Goal: Task Accomplishment & Management: Use online tool/utility

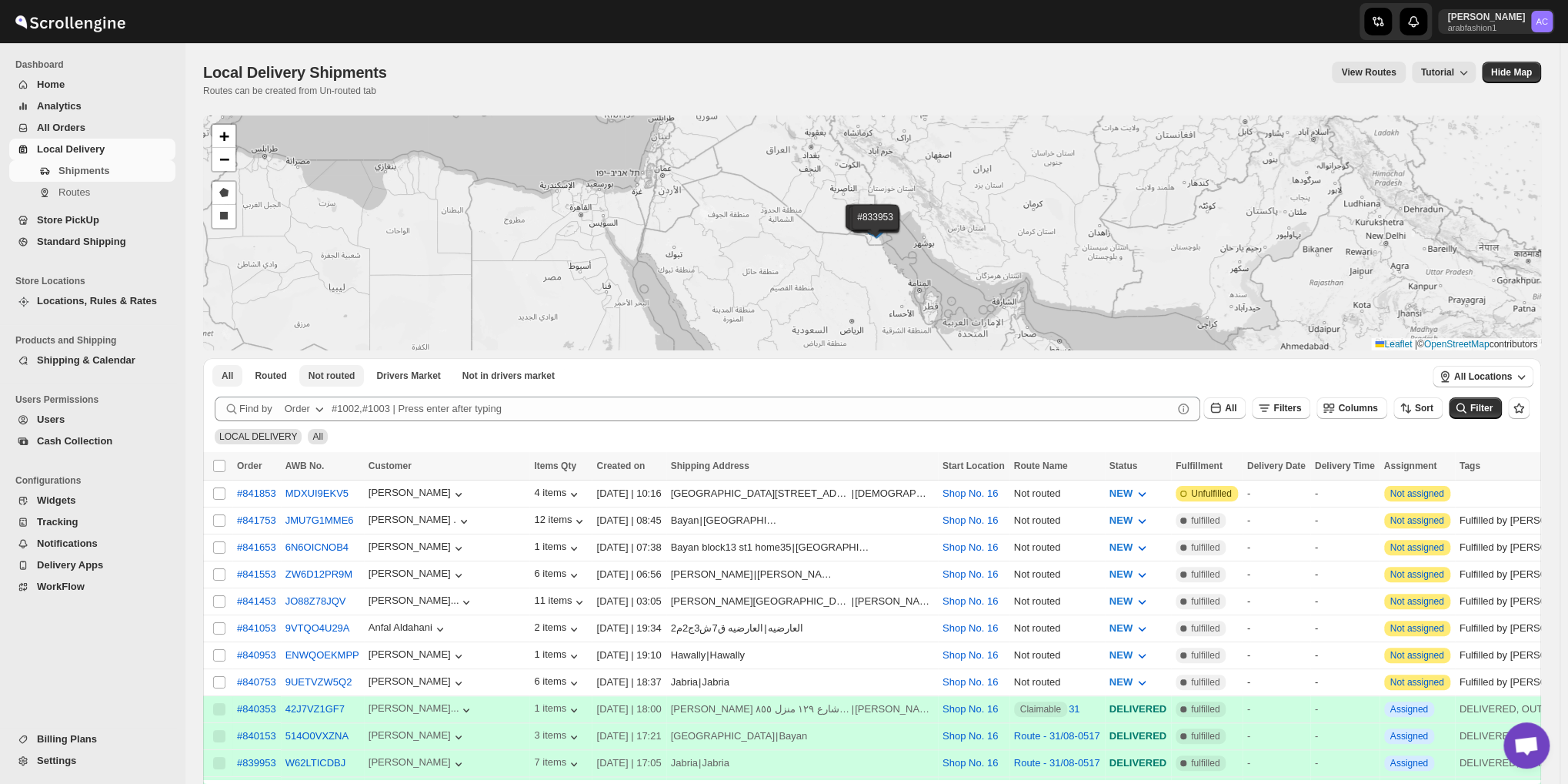
click at [317, 374] on span "Not routed" at bounding box center [332, 375] width 47 height 12
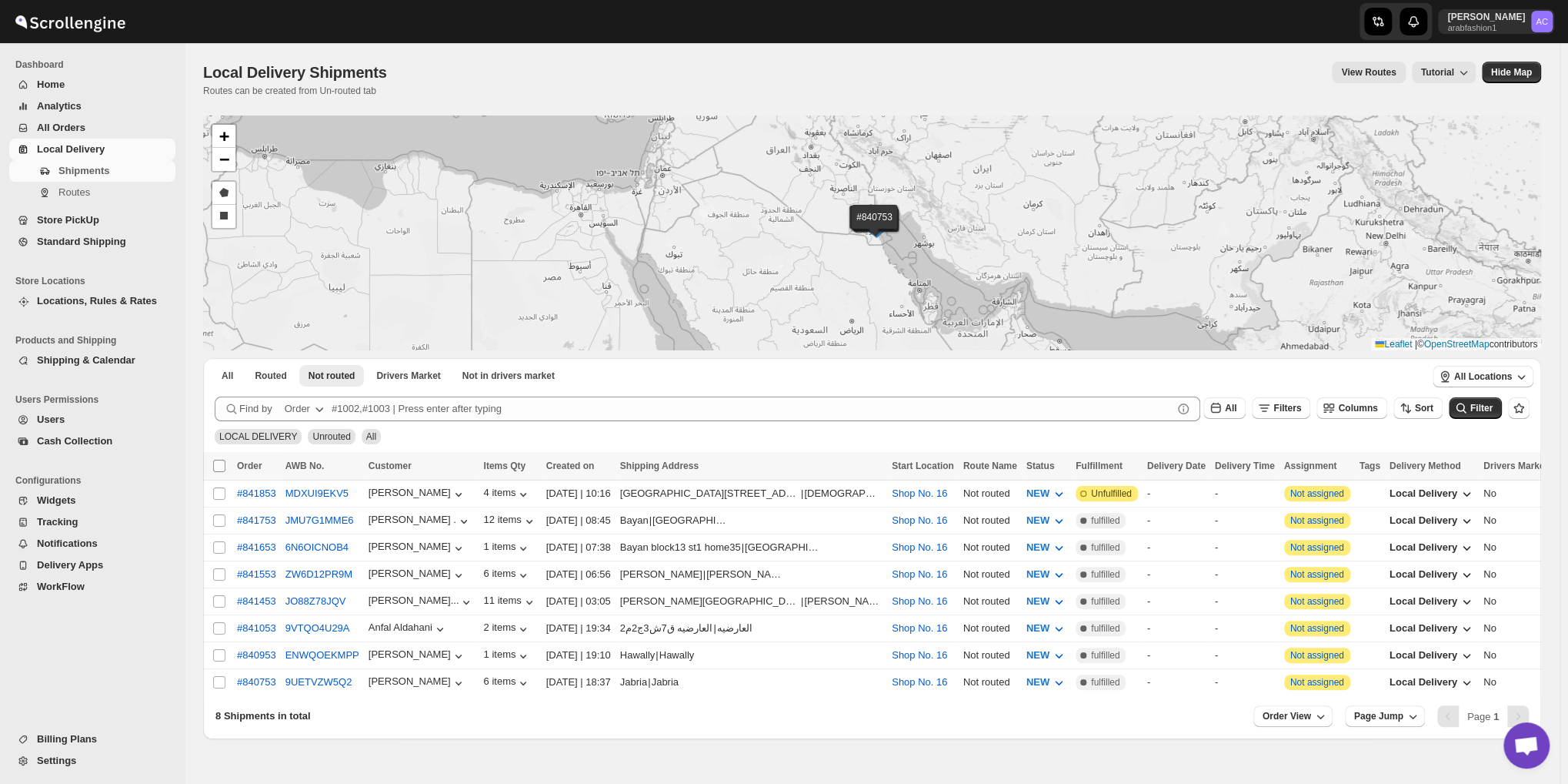
click at [223, 464] on input "Select all shipments" at bounding box center [220, 466] width 12 height 12
checkbox input "true"
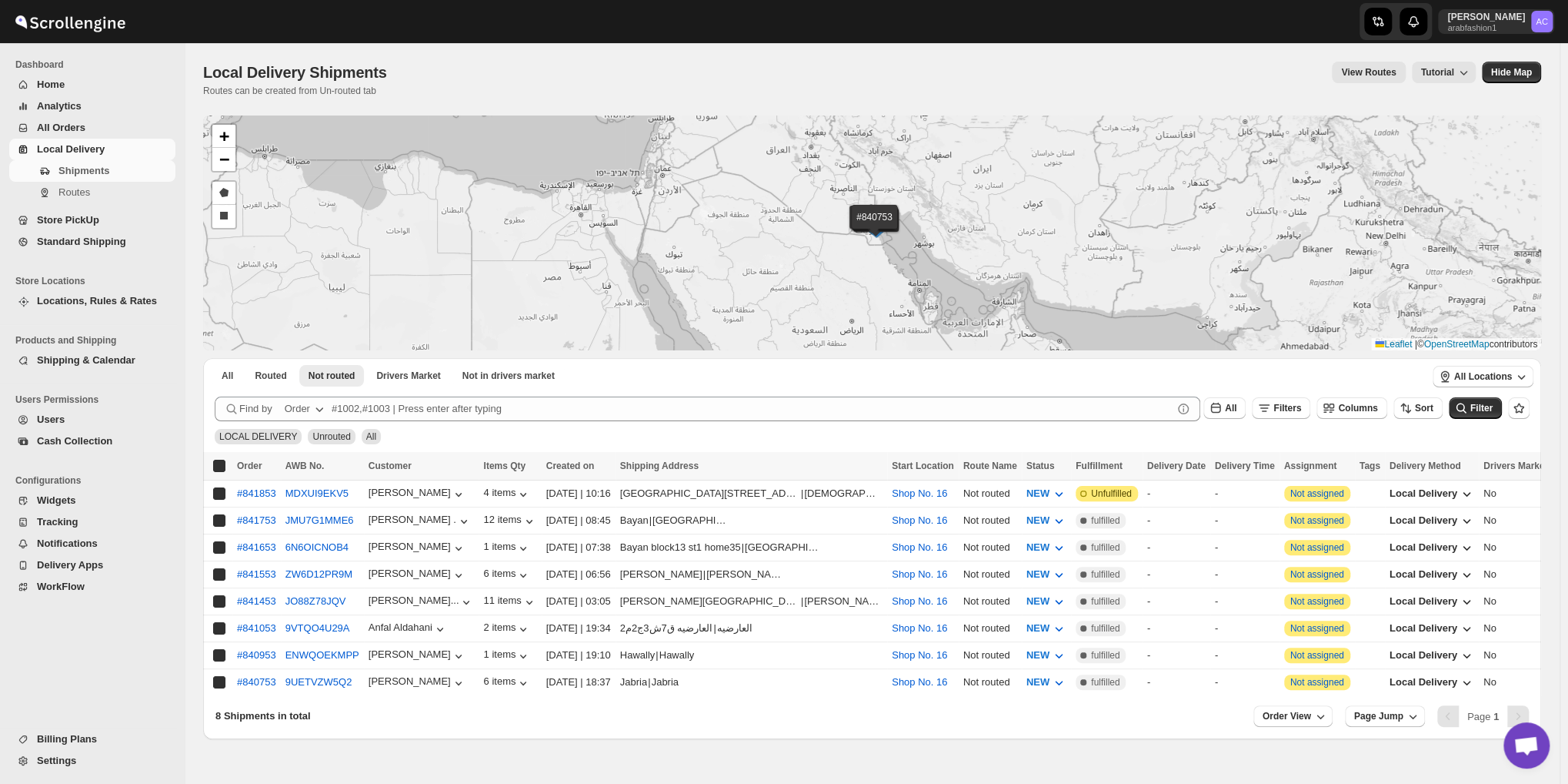
checkbox input "true"
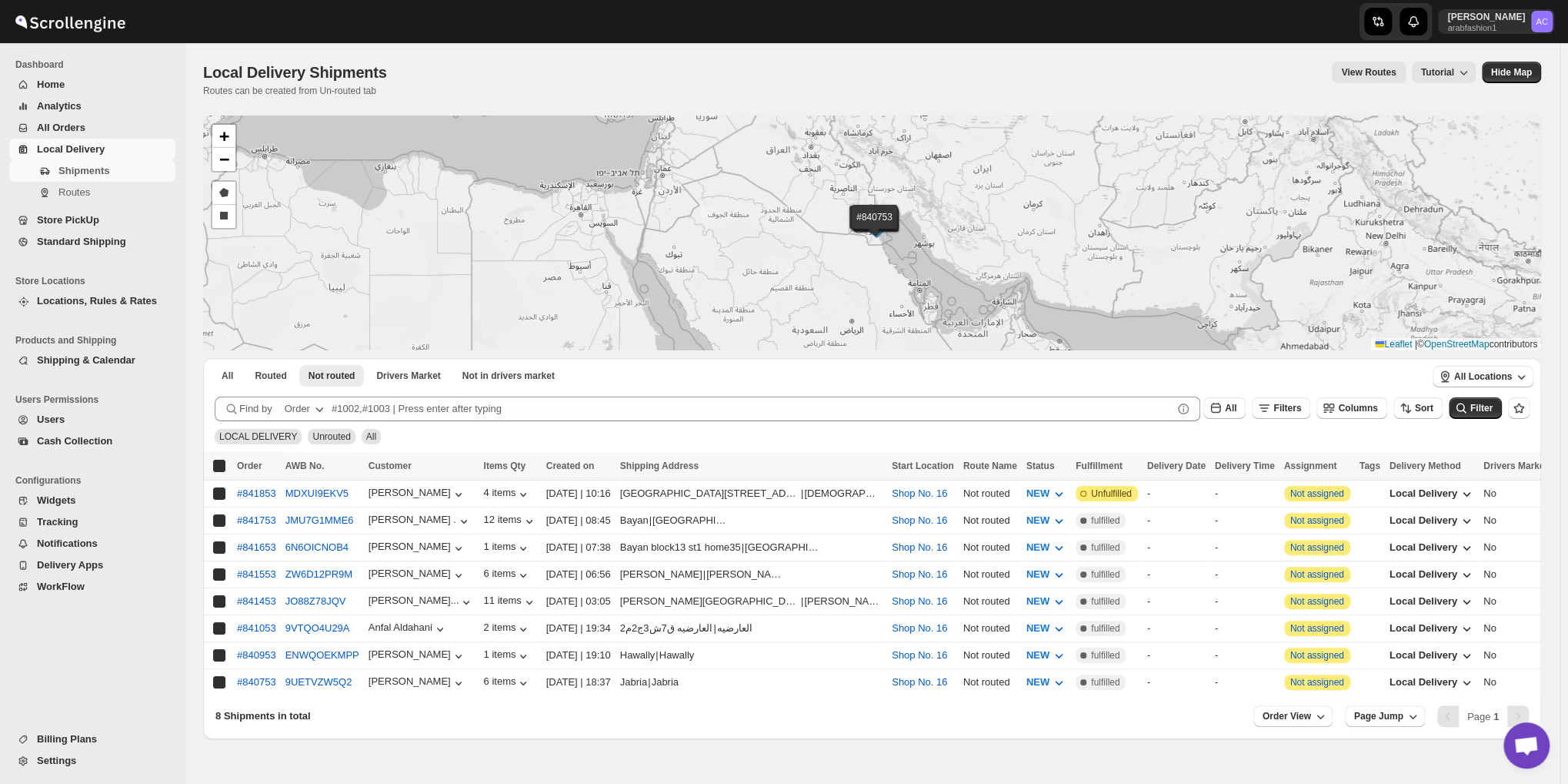
checkbox input "true"
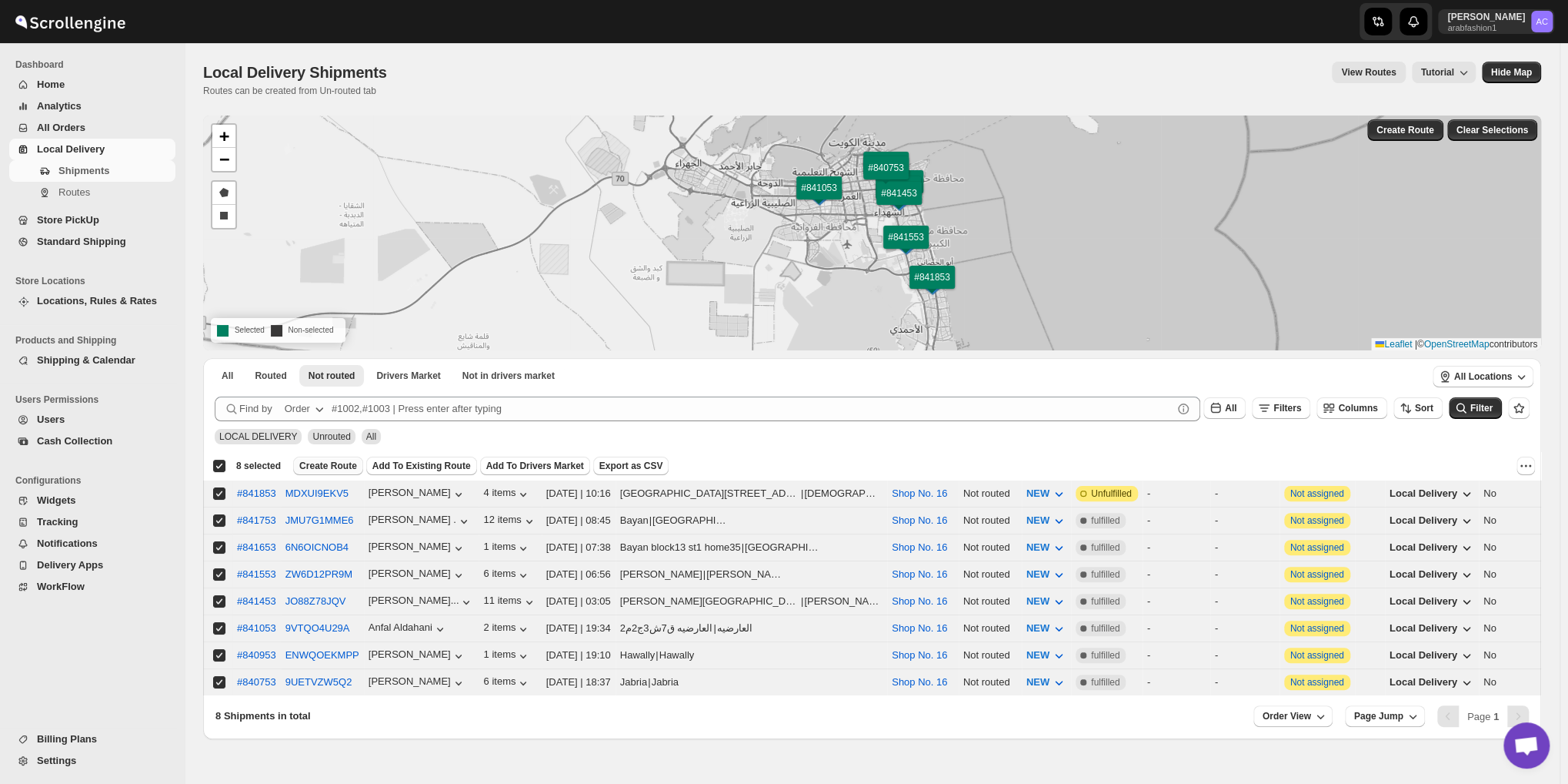
click at [310, 470] on span "Create Route" at bounding box center [328, 466] width 58 height 12
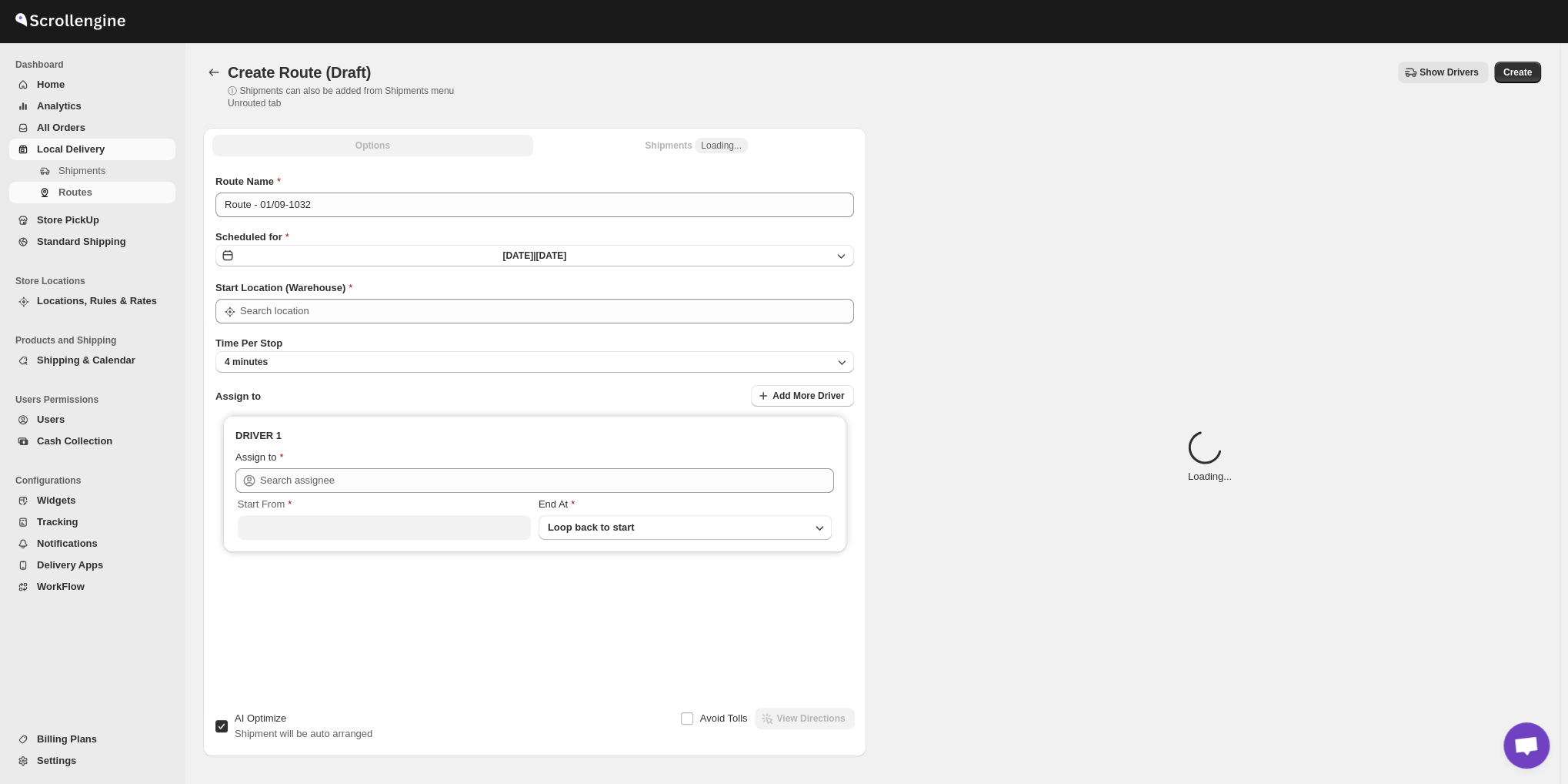
type input "Shop No. 16"
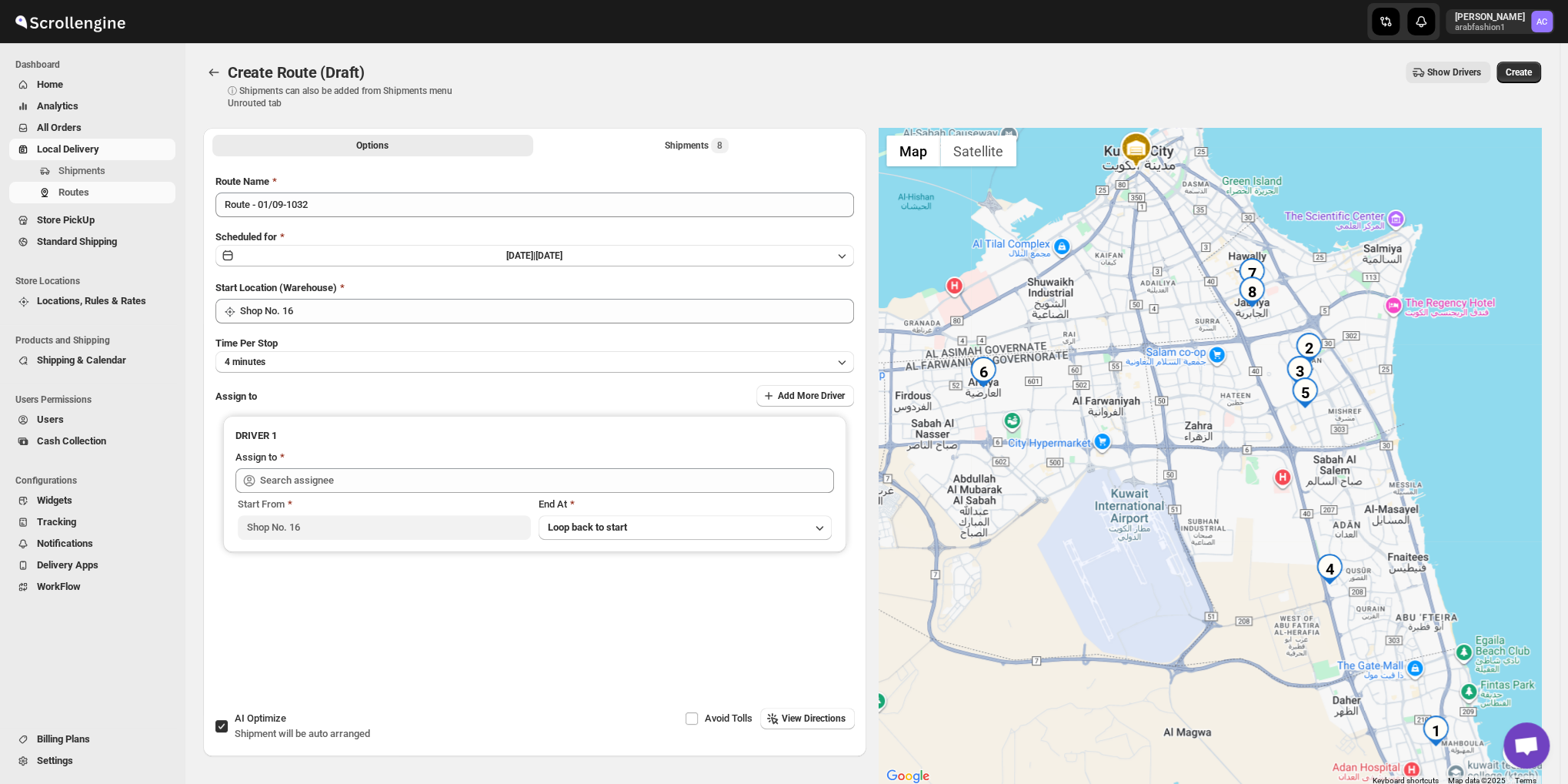
click at [202, 67] on div "Create Route (Draft). This page is ready Create Route (Draft) ⓘ Shipments can a…" at bounding box center [872, 414] width 1375 height 743
click at [207, 70] on icon "Routes" at bounding box center [214, 73] width 16 height 16
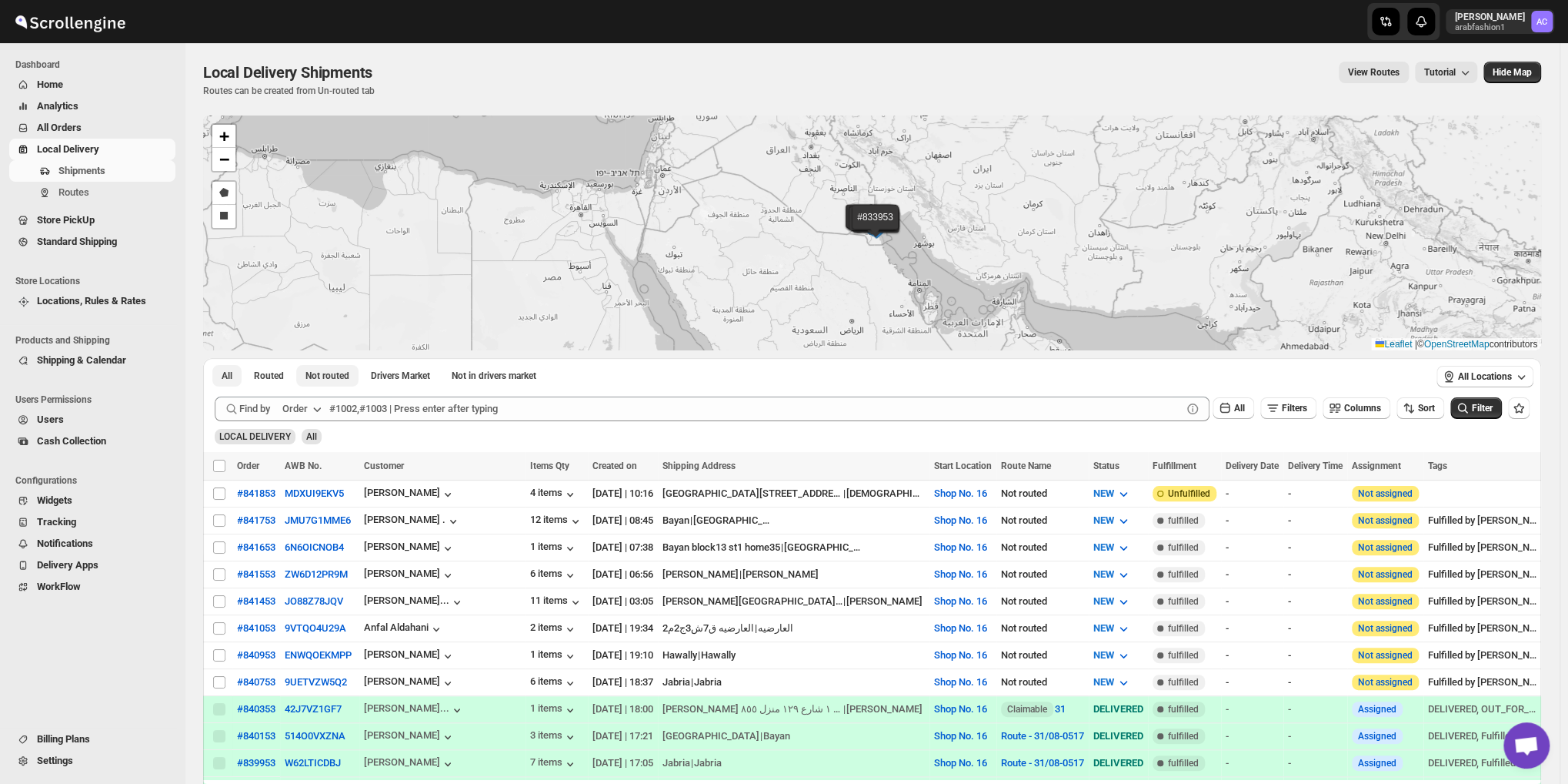
click at [331, 375] on span "Not routed" at bounding box center [327, 375] width 44 height 12
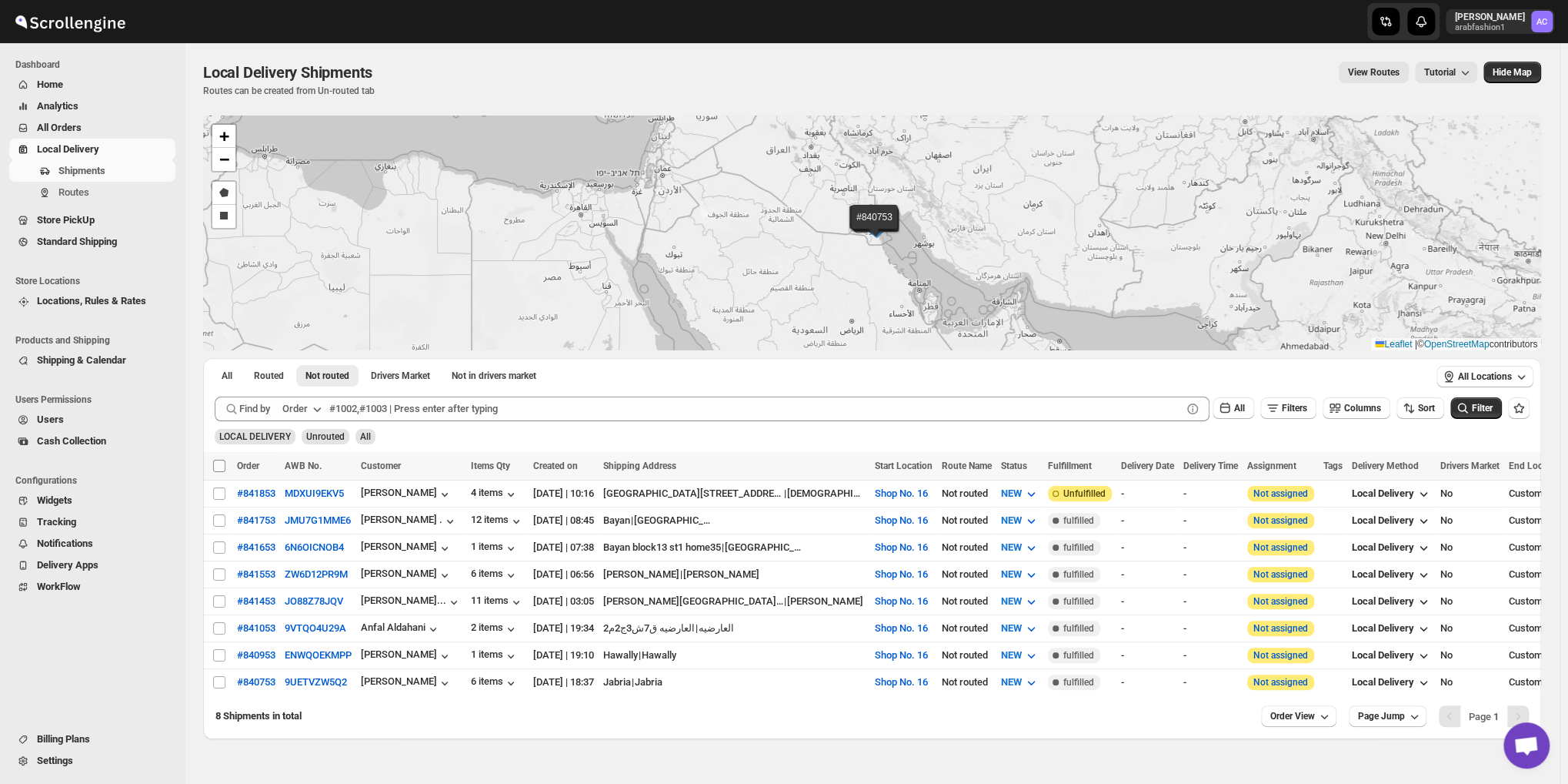
click at [223, 469] on input "Select all shipments" at bounding box center [220, 466] width 12 height 12
checkbox input "true"
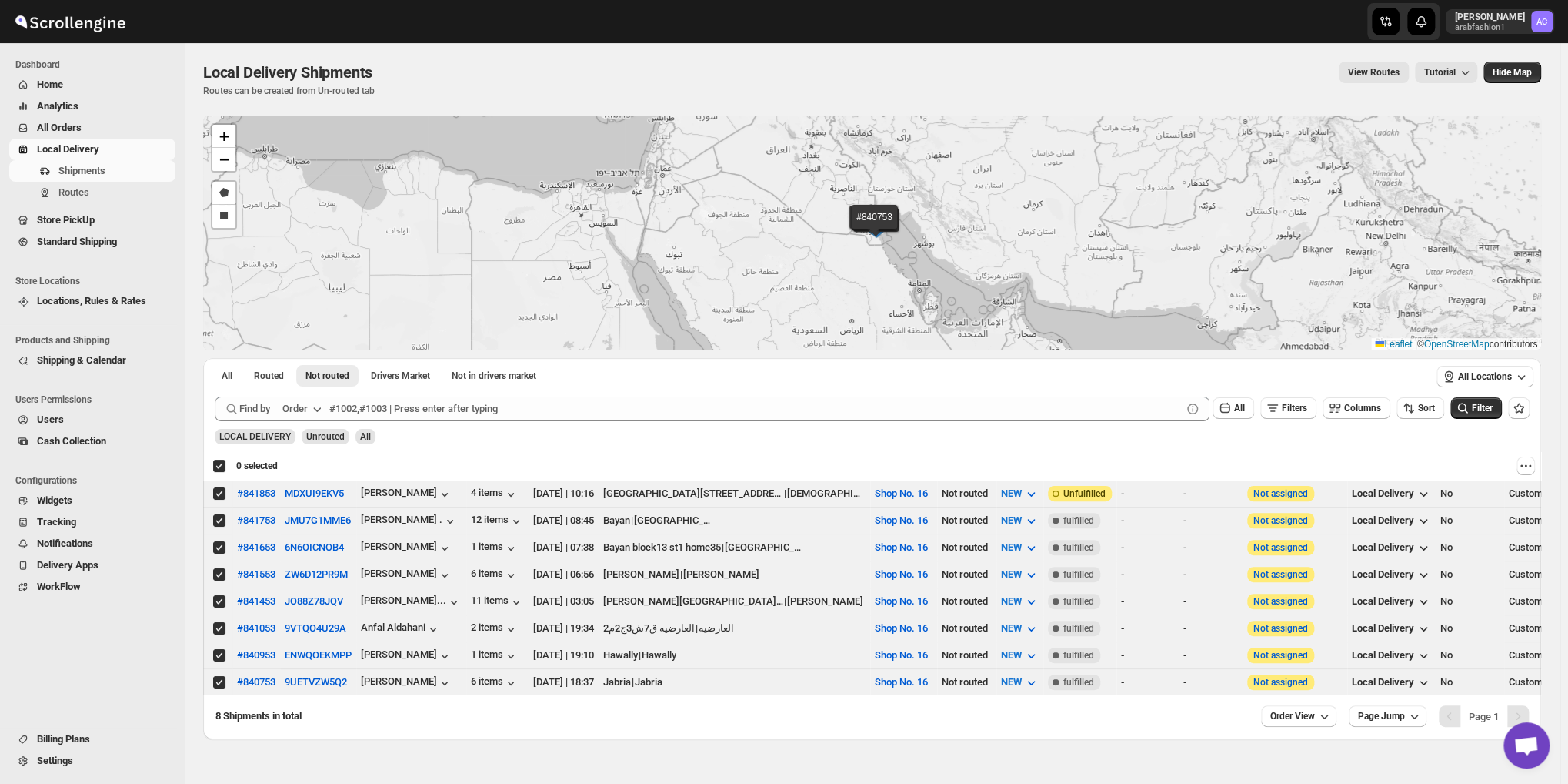
checkbox input "true"
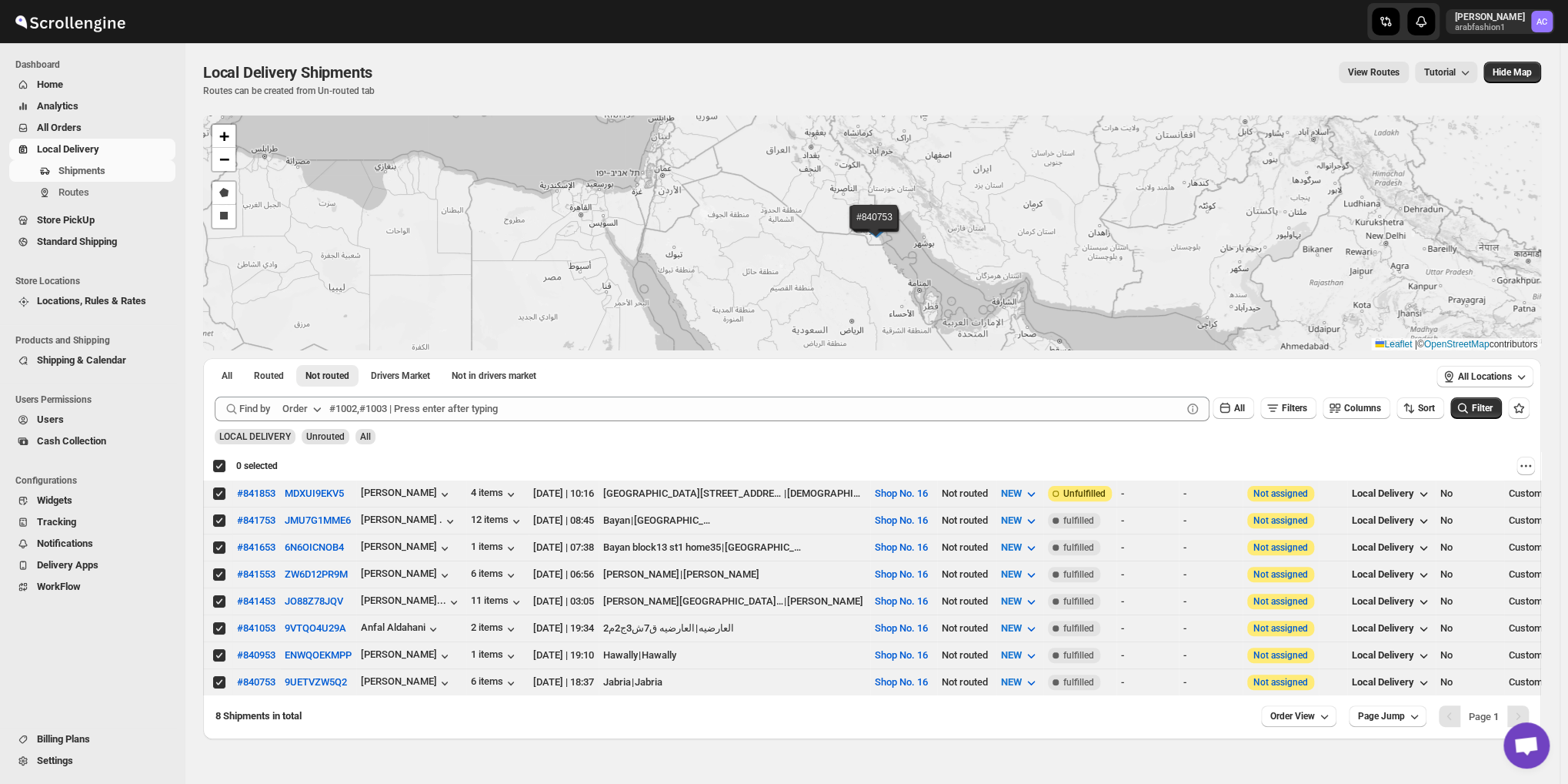
checkbox input "true"
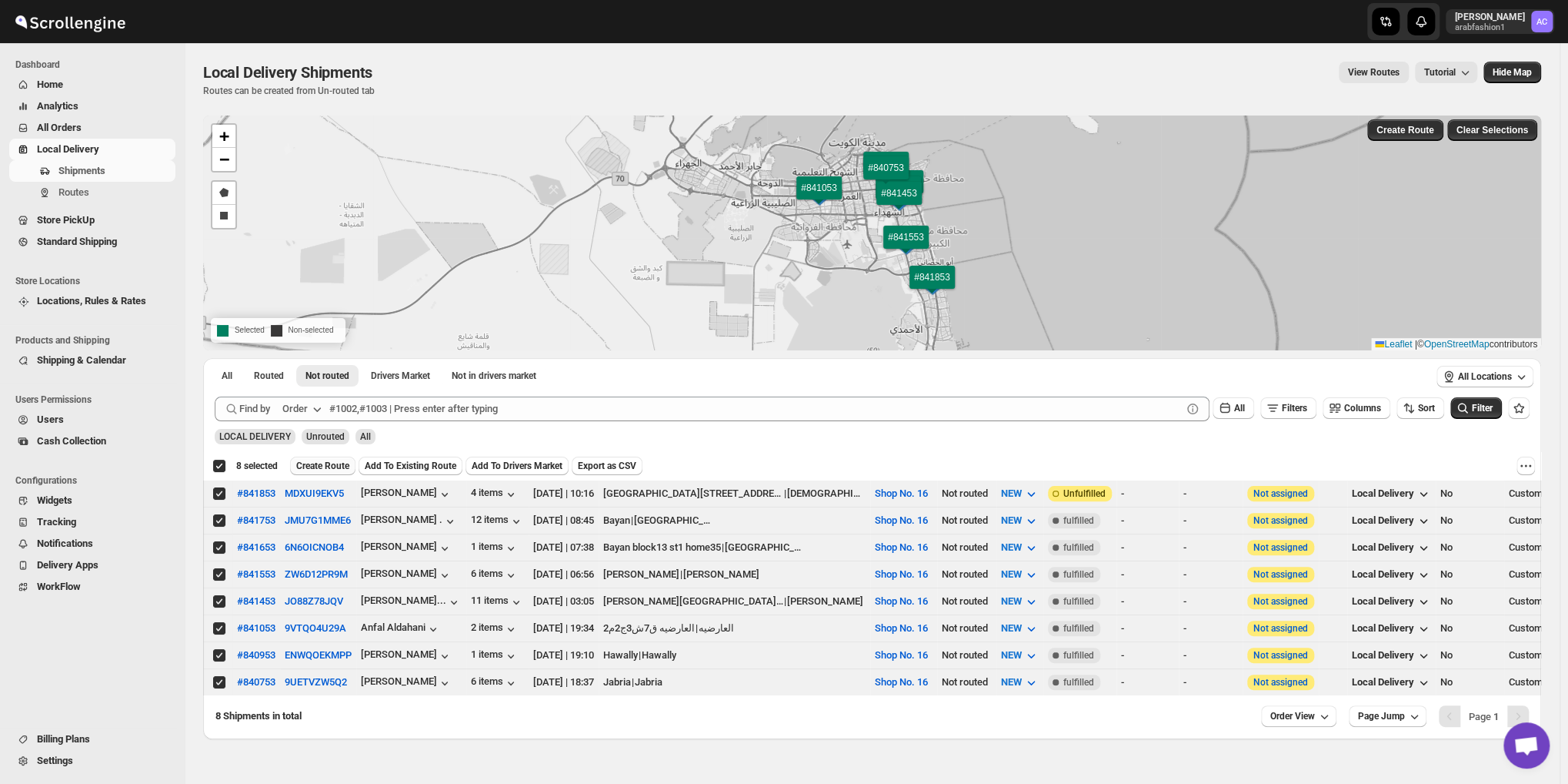
click at [303, 463] on span "Create Route" at bounding box center [323, 466] width 53 height 12
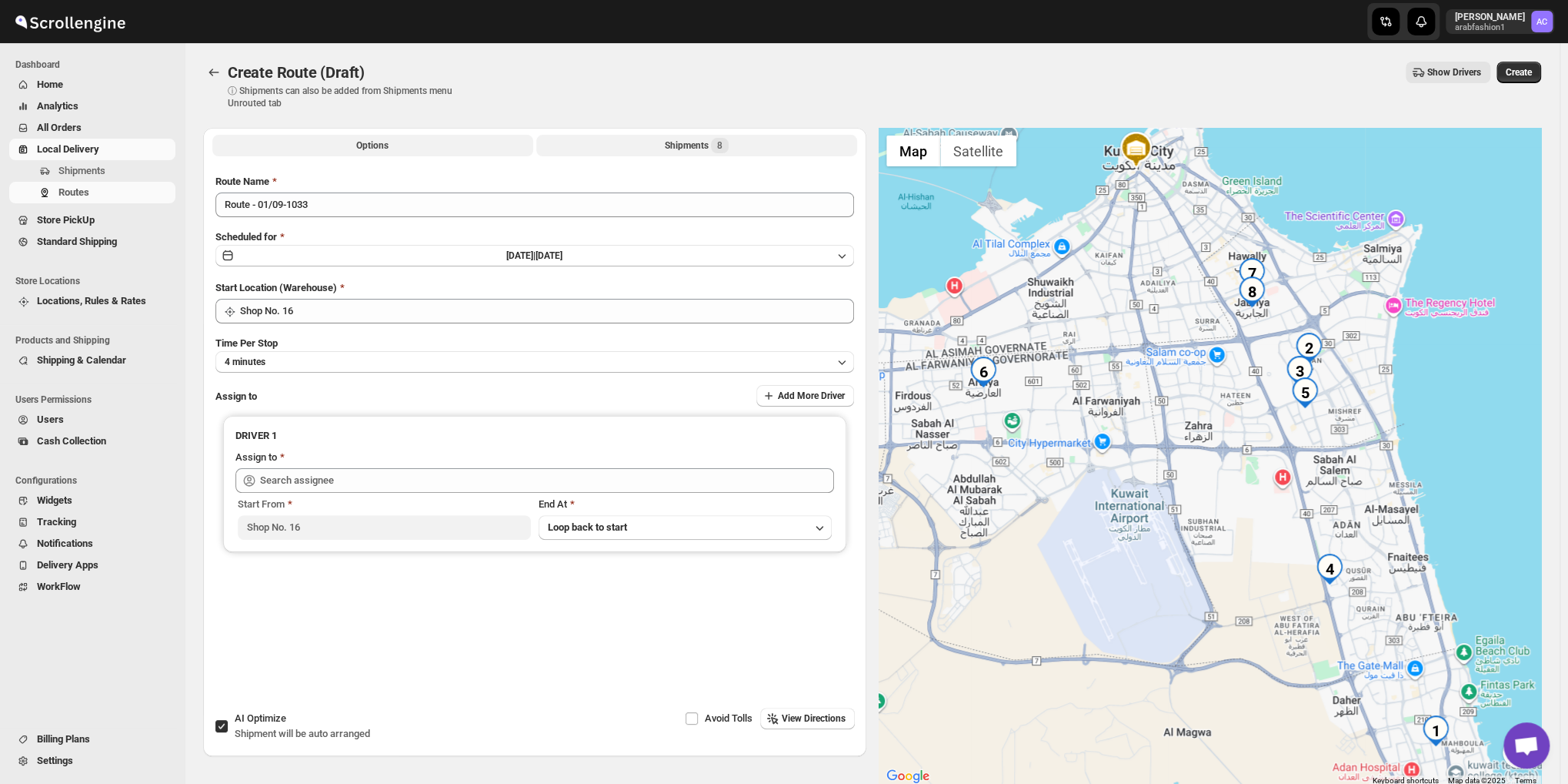
click at [656, 138] on button "Shipments 8" at bounding box center [696, 145] width 321 height 22
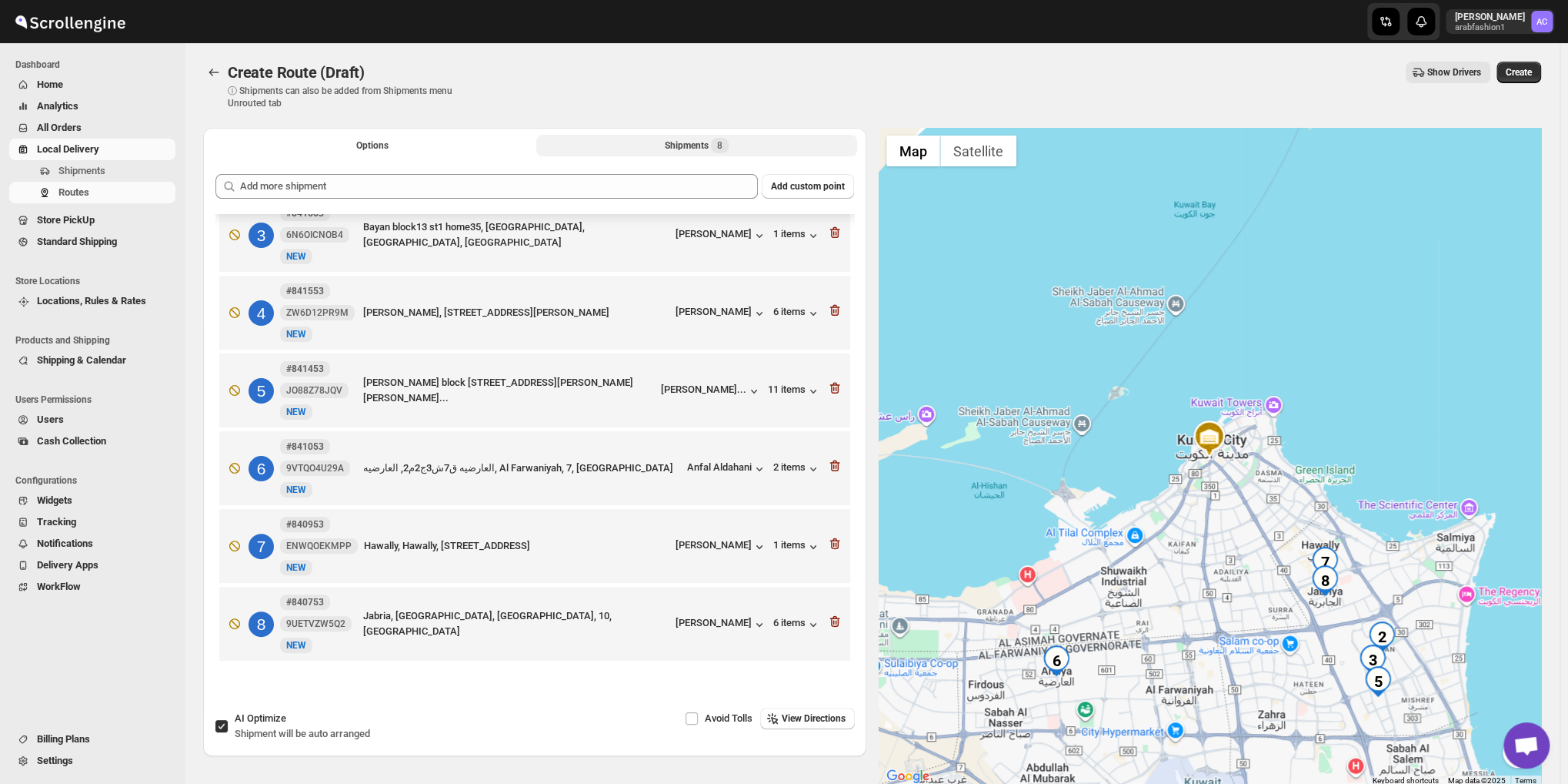
scroll to position [182, 0]
click at [829, 545] on icon "button" at bounding box center [835, 543] width 16 height 16
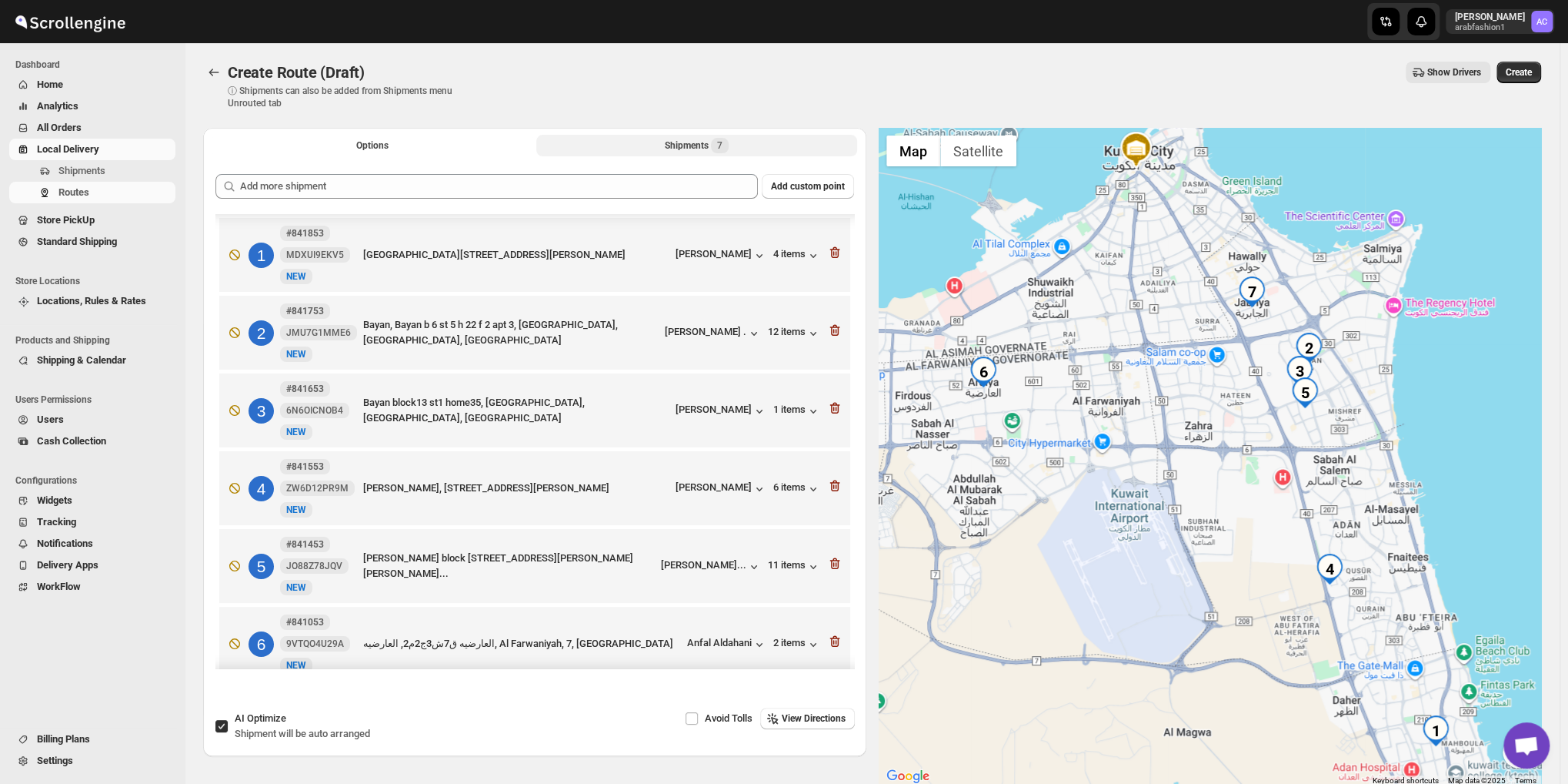
scroll to position [104, 0]
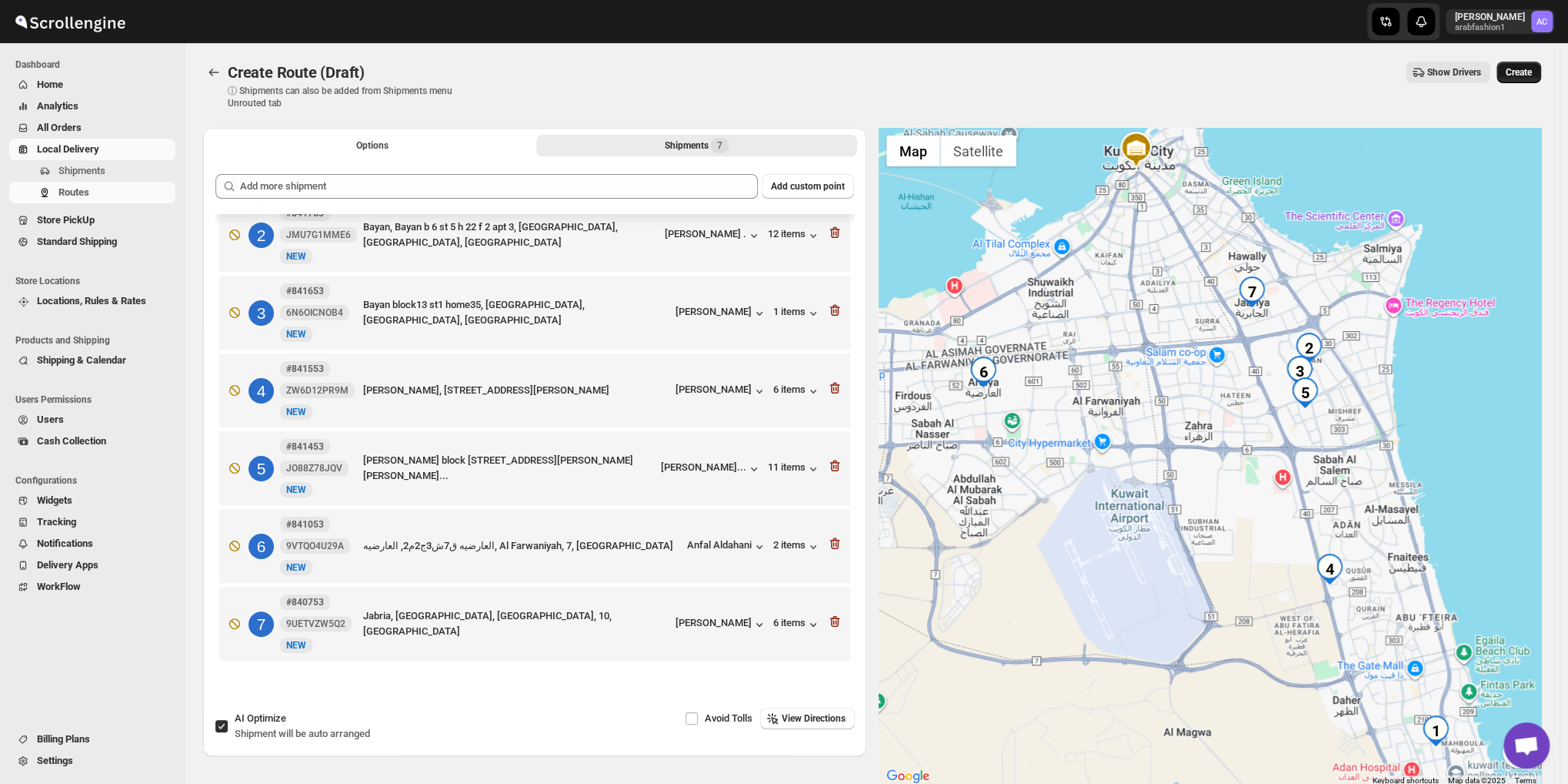
click at [1523, 73] on span "Create" at bounding box center [1519, 73] width 26 height 12
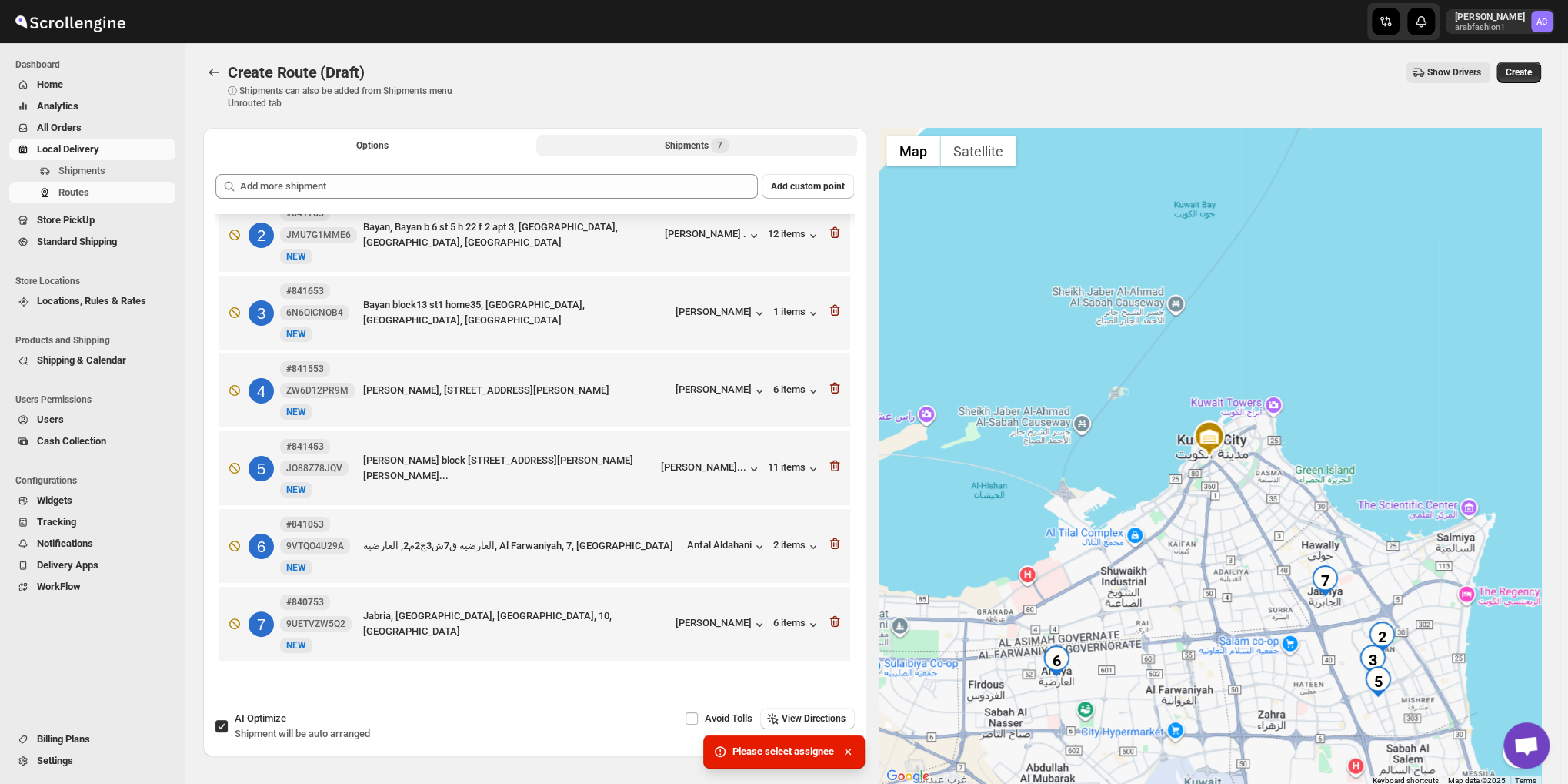
scroll to position [0, 0]
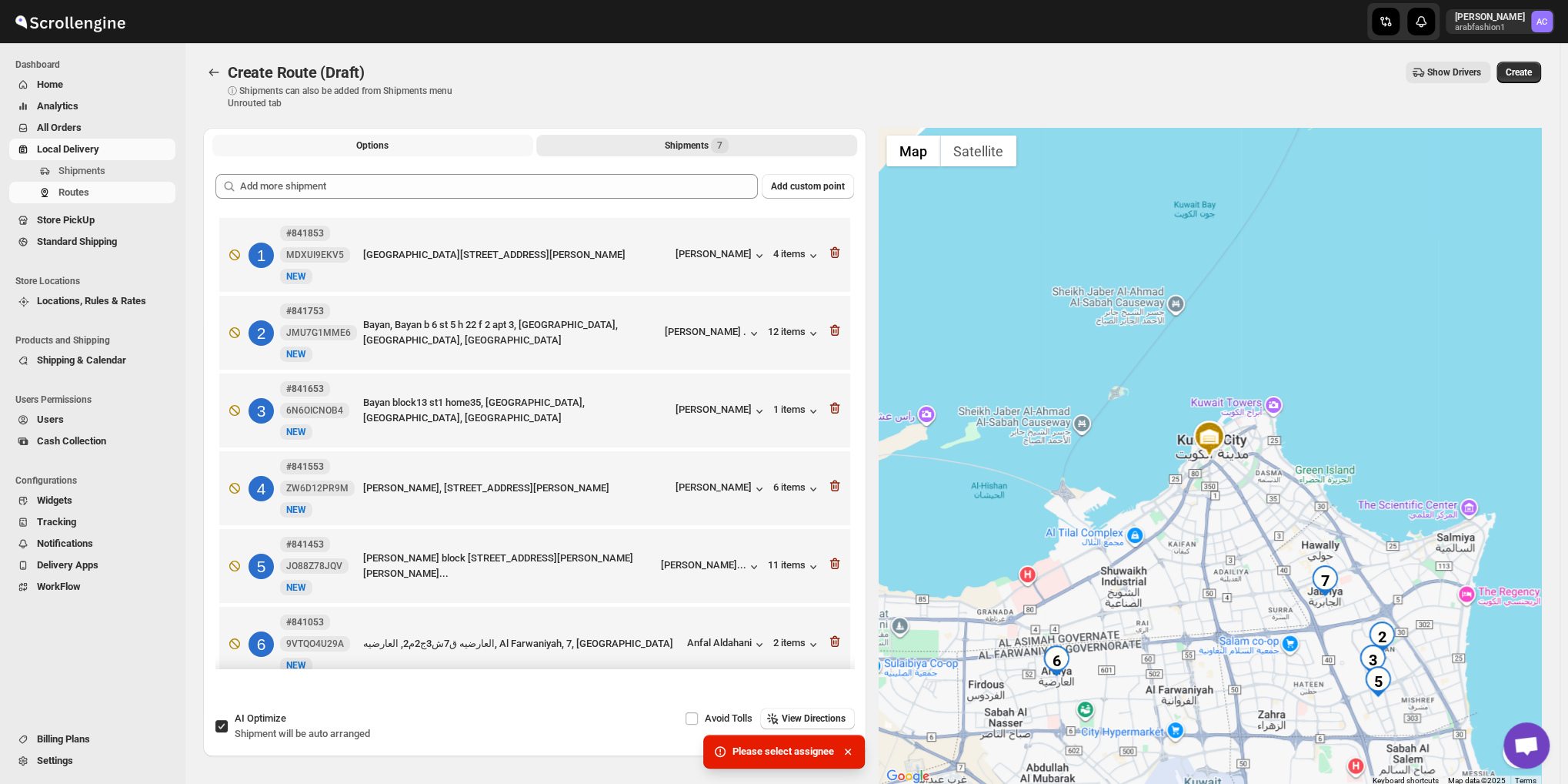
click at [409, 144] on button "Options" at bounding box center [373, 145] width 321 height 22
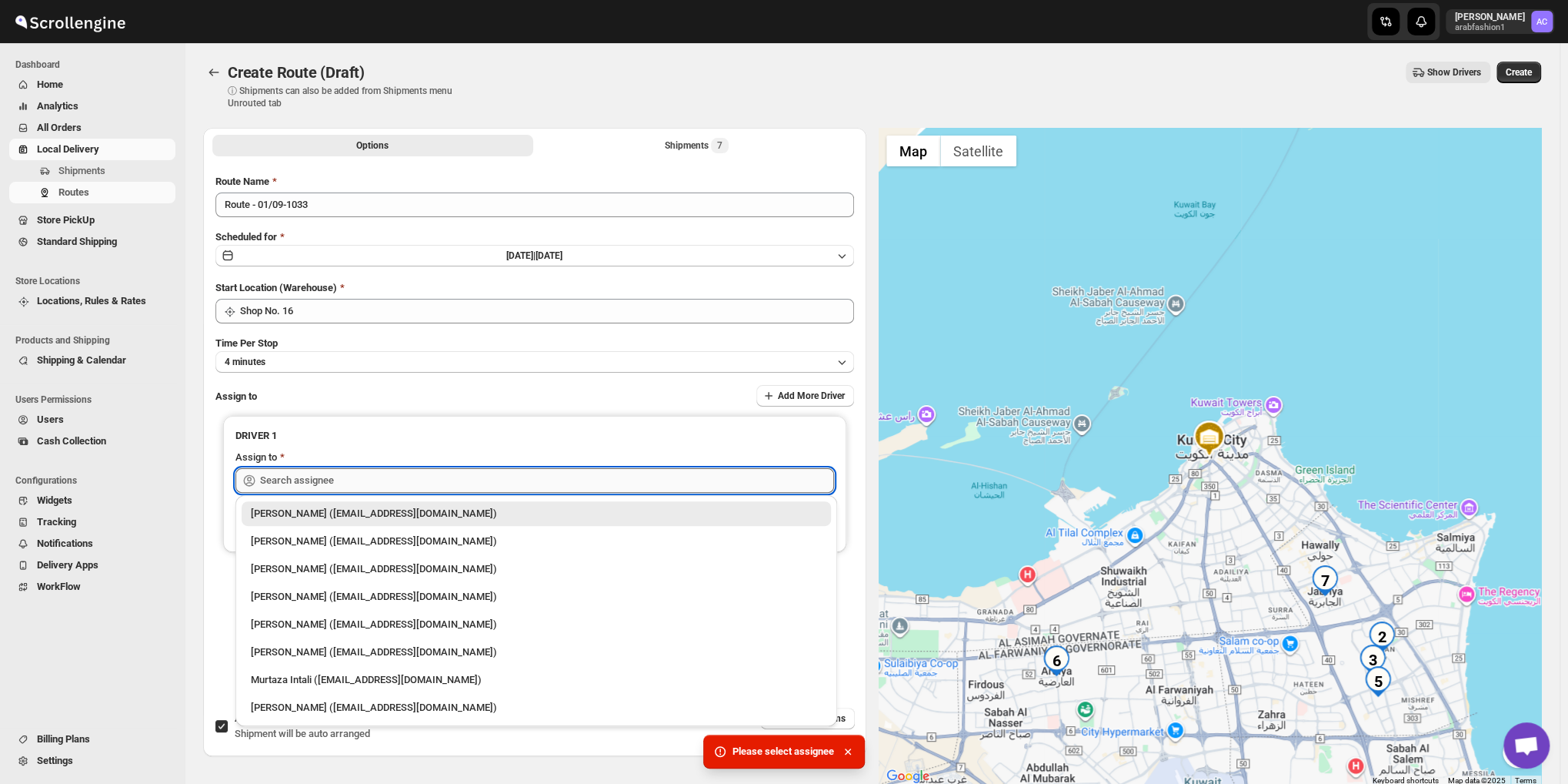
click at [341, 481] on input "text" at bounding box center [547, 480] width 574 height 24
click at [348, 477] on input "text" at bounding box center [547, 480] width 574 height 24
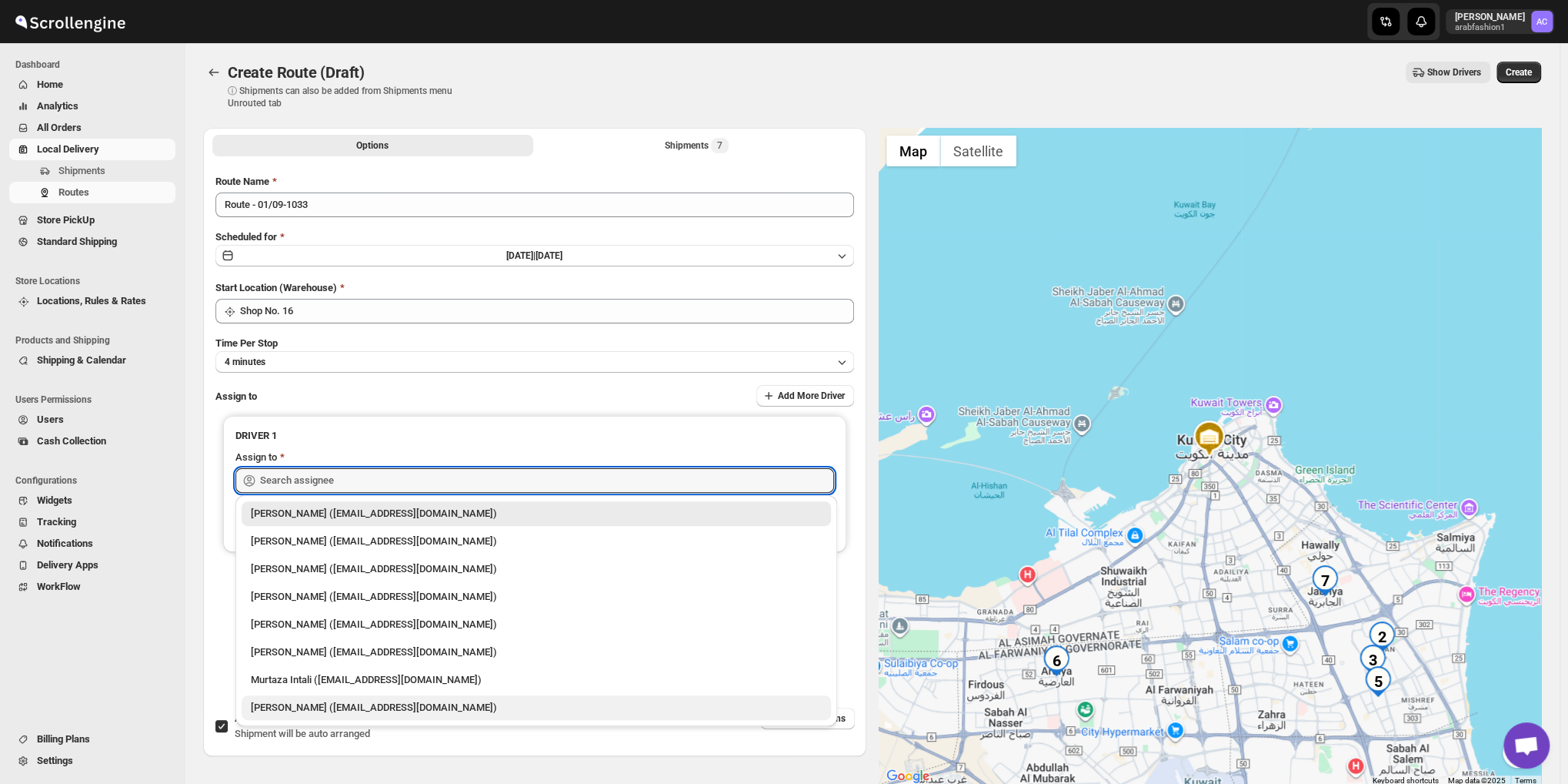
click at [342, 700] on div "[PERSON_NAME] ([EMAIL_ADDRESS][DOMAIN_NAME])" at bounding box center [536, 708] width 571 height 16
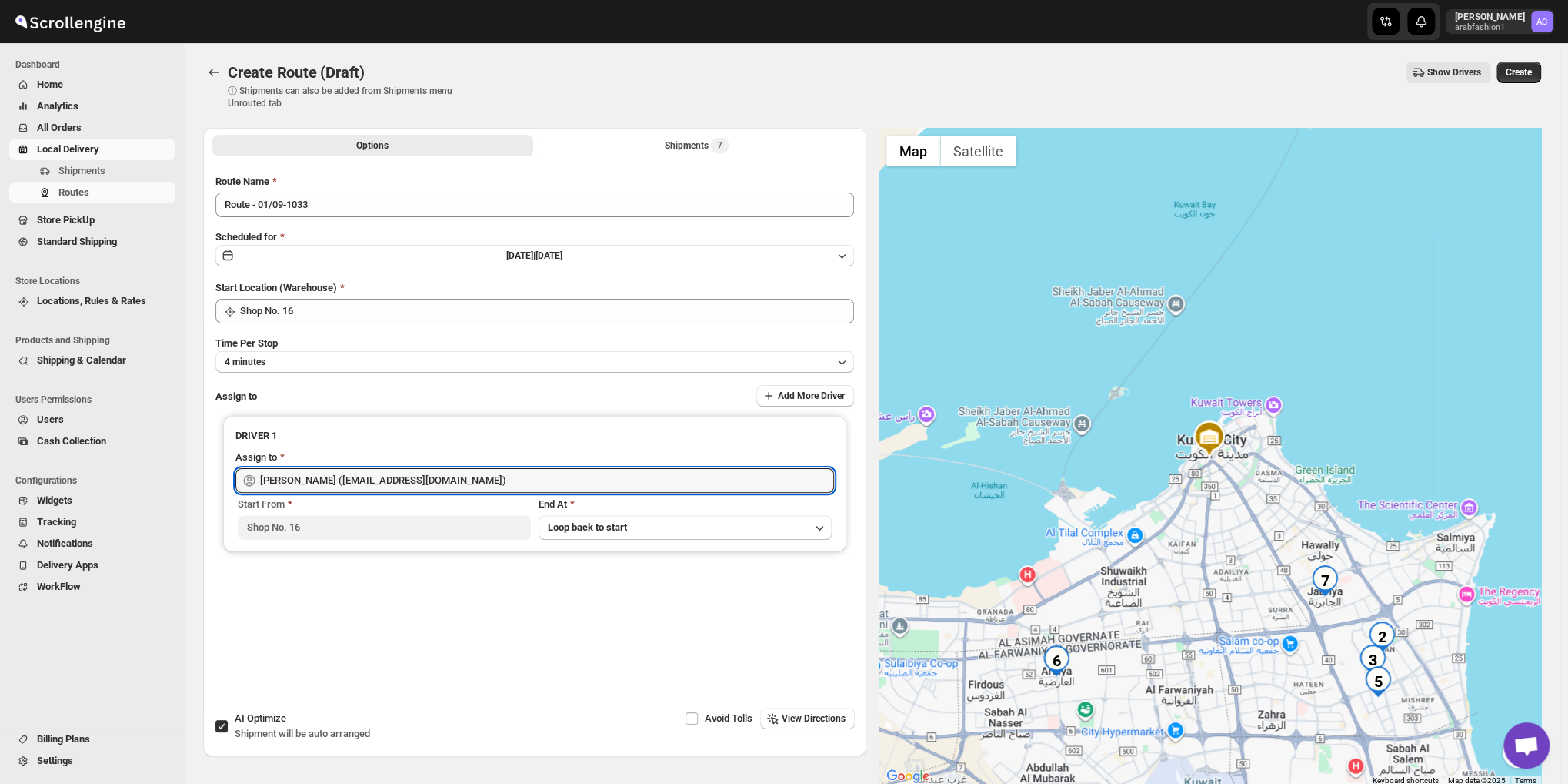
type input "[PERSON_NAME] ([EMAIL_ADDRESS][DOMAIN_NAME])"
click at [1502, 92] on div "Create Route (Draft) ⓘ Shipments can also be added from Shipments menu Unrouted…" at bounding box center [872, 85] width 1338 height 48
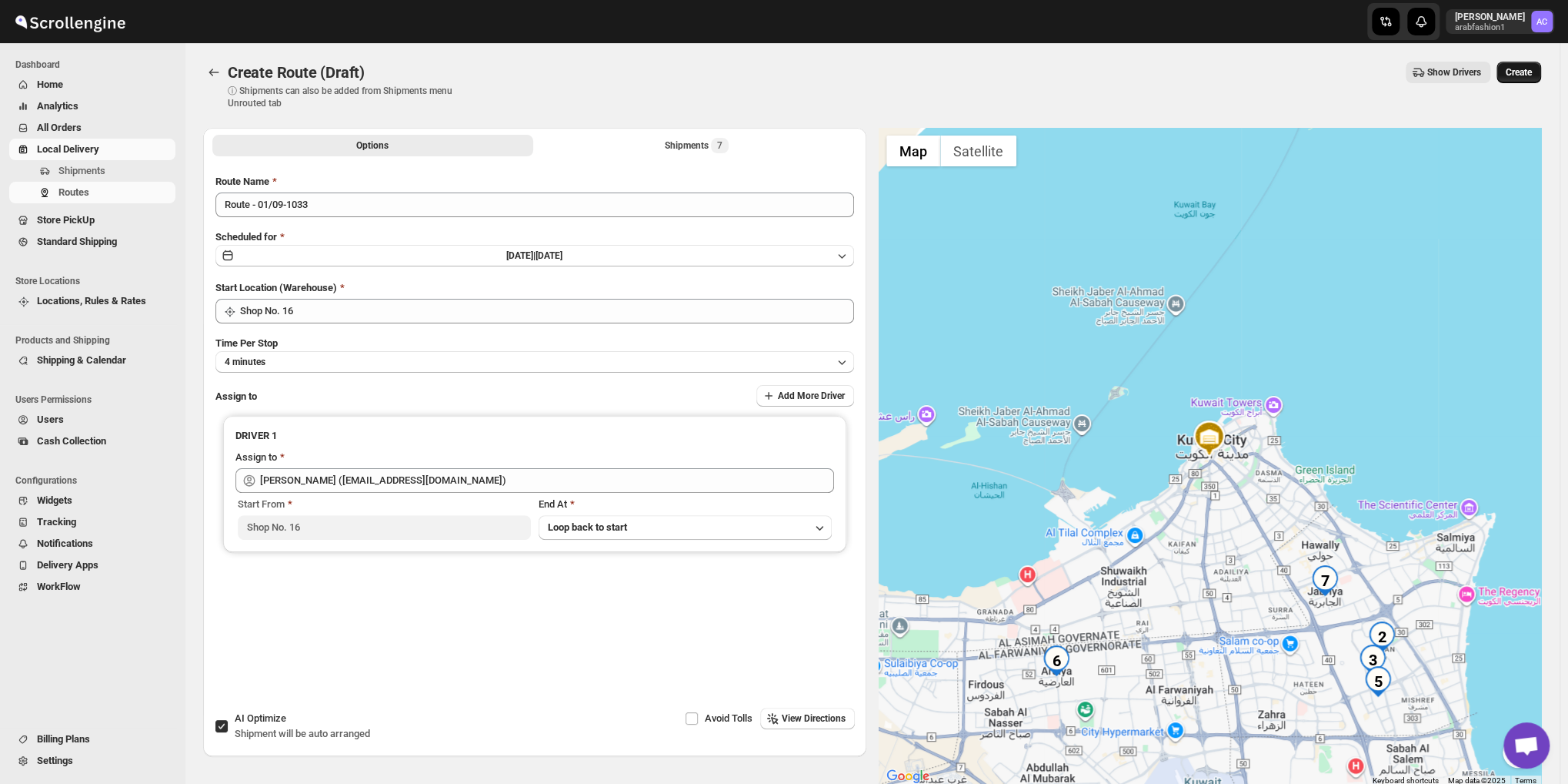
click at [1524, 79] on button "Create" at bounding box center [1518, 72] width 45 height 22
